Goal: Task Accomplishment & Management: Use online tool/utility

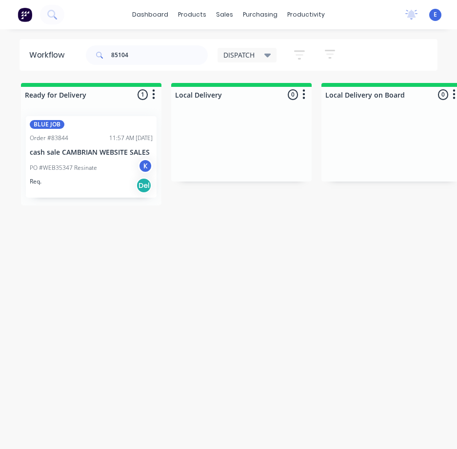
click at [115, 180] on div "Req. Del" at bounding box center [91, 185] width 123 height 17
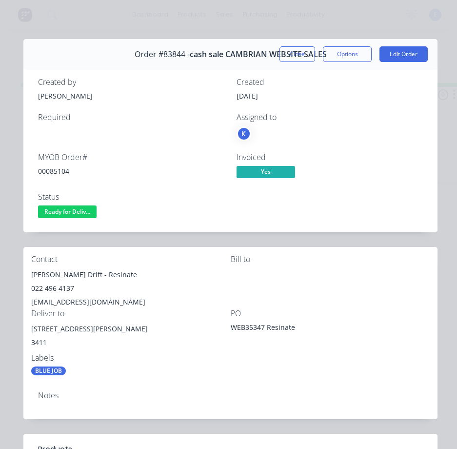
click at [62, 172] on div "00085104" at bounding box center [131, 171] width 187 height 10
click at [57, 172] on div "00085104" at bounding box center [131, 171] width 187 height 10
copy div "00085104"
drag, startPoint x: 93, startPoint y: 274, endPoint x: 29, endPoint y: 276, distance: 63.5
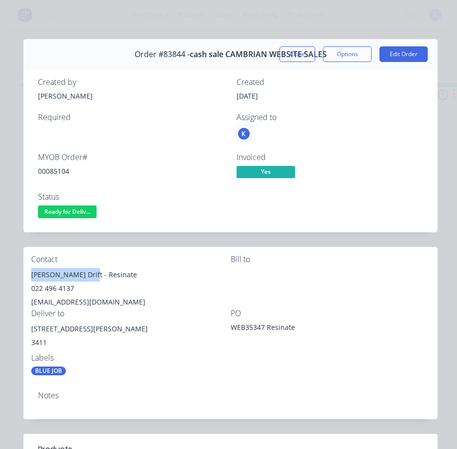
click at [29, 276] on div "Contact [PERSON_NAME] - Resinate 022 496 4137 [EMAIL_ADDRESS][DOMAIN_NAME] [PER…" at bounding box center [230, 315] width 414 height 137
copy div "[PERSON_NAME]"
drag, startPoint x: 98, startPoint y: 277, endPoint x: 140, endPoint y: 279, distance: 41.5
click at [140, 279] on div "[PERSON_NAME] Drift - Resinate" at bounding box center [131, 275] width 200 height 14
copy div "Resinate"
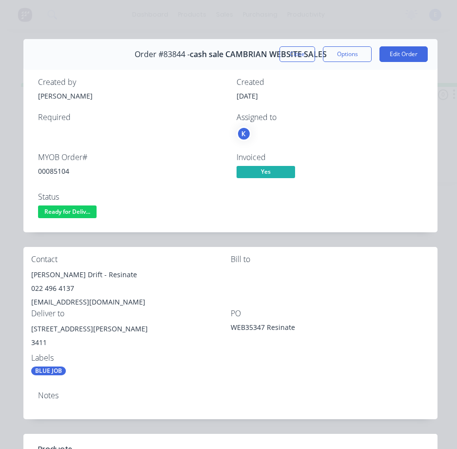
click at [53, 289] on div "022 496 4137" at bounding box center [131, 289] width 200 height 14
click at [53, 288] on div "022 496 4137" at bounding box center [131, 289] width 200 height 14
click at [53, 285] on div "022 496 4137" at bounding box center [131, 289] width 200 height 14
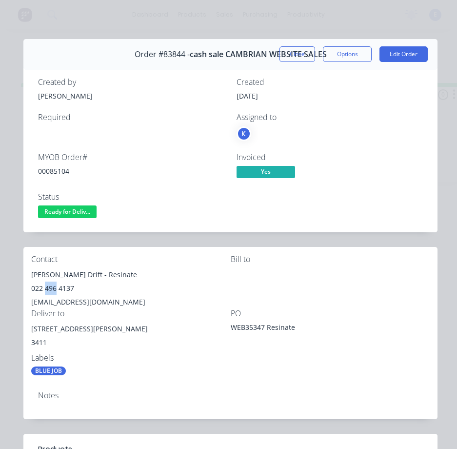
click at [54, 291] on div "022 496 4137" at bounding box center [131, 289] width 200 height 14
click at [55, 291] on div "022 496 4137" at bounding box center [131, 289] width 200 height 14
click at [56, 289] on div "022 496 4137" at bounding box center [131, 289] width 200 height 14
click at [47, 285] on div "022 496 4137" at bounding box center [131, 289] width 200 height 14
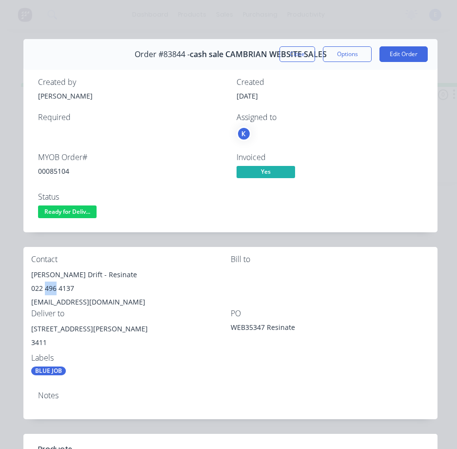
click at [48, 285] on div "022 496 4137" at bounding box center [131, 289] width 200 height 14
copy div "022 496 4137"
click at [86, 302] on div "[EMAIL_ADDRESS][DOMAIN_NAME]" at bounding box center [131, 302] width 200 height 14
click at [87, 302] on div "[EMAIL_ADDRESS][DOMAIN_NAME]" at bounding box center [131, 302] width 200 height 14
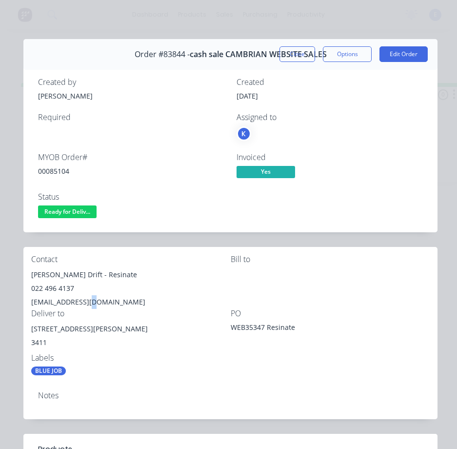
click at [87, 302] on div "[EMAIL_ADDRESS][DOMAIN_NAME]" at bounding box center [131, 302] width 200 height 14
click at [86, 302] on div "[EMAIL_ADDRESS][DOMAIN_NAME]" at bounding box center [131, 302] width 200 height 14
drag, startPoint x: 82, startPoint y: 328, endPoint x: 23, endPoint y: 329, distance: 58.6
click at [23, 329] on div "Contact [PERSON_NAME] - Resinate 022 496 4137 [EMAIL_ADDRESS][DOMAIN_NAME] [PER…" at bounding box center [230, 315] width 414 height 137
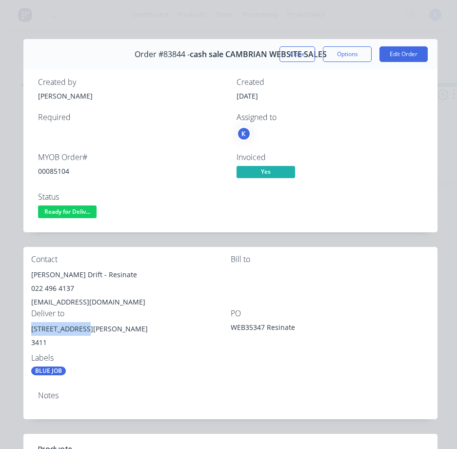
copy div "[STREET_ADDRESS][PERSON_NAME]"
click at [82, 212] on span "Ready for Deliv..." at bounding box center [67, 211] width 59 height 12
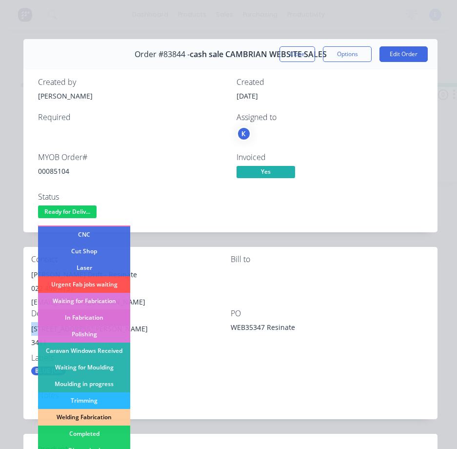
scroll to position [146, 0]
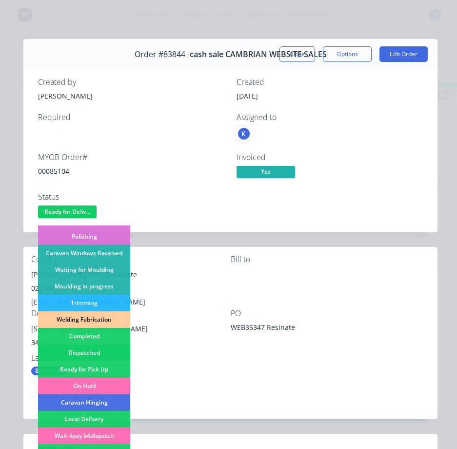
click at [96, 352] on div "Dispatched" at bounding box center [84, 353] width 92 height 17
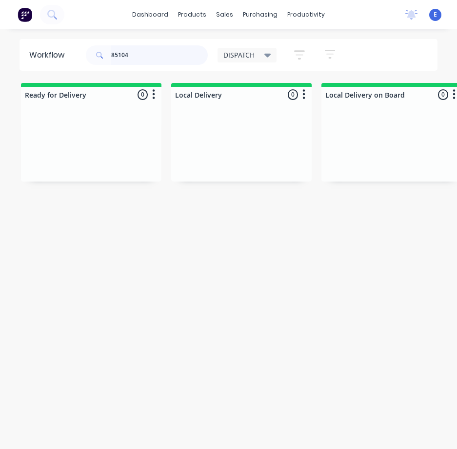
click at [145, 54] on input "85104" at bounding box center [159, 55] width 97 height 20
click at [144, 53] on input "85104" at bounding box center [159, 55] width 97 height 20
drag, startPoint x: 129, startPoint y: 167, endPoint x: 260, endPoint y: 172, distance: 131.4
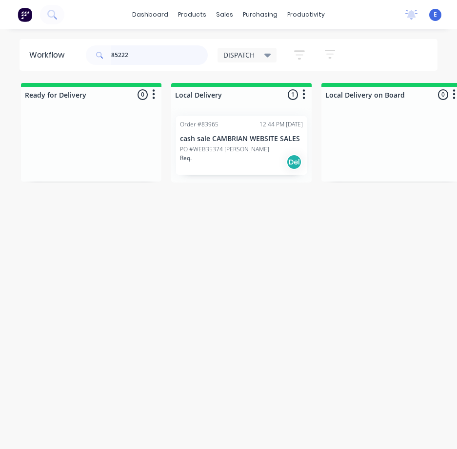
type input "85222"
click at [276, 251] on div "Workflow 85222 DISPATCH Save new view None edit DISPATCH (Default) edit CUT SHO…" at bounding box center [228, 244] width 457 height 410
drag, startPoint x: 155, startPoint y: 56, endPoint x: 0, endPoint y: 0, distance: 165.2
click at [0, 0] on html "dashboard products sales purchasing productivity dashboard products Product Cat…" at bounding box center [228, 205] width 457 height 410
